Goal: Transaction & Acquisition: Purchase product/service

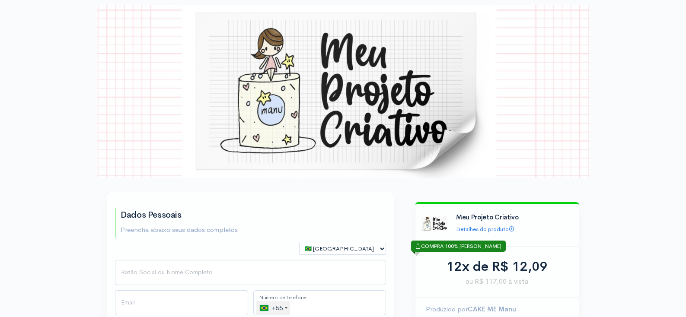
scroll to position [109, 0]
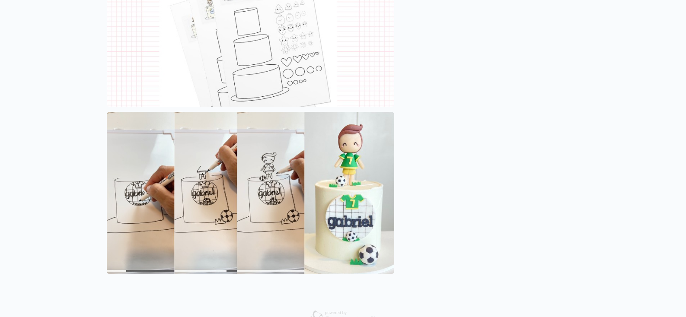
scroll to position [1583, 0]
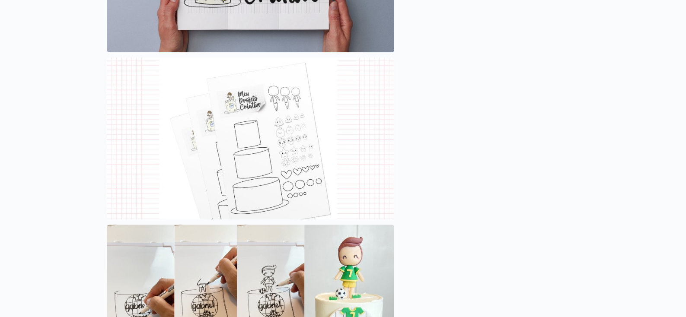
scroll to position [1584, 0]
